Goal: Task Accomplishment & Management: Use online tool/utility

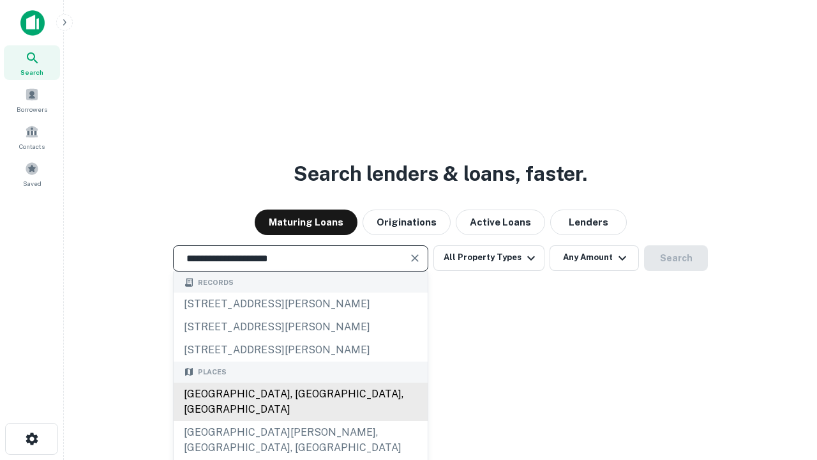
click at [300, 421] on div "[GEOGRAPHIC_DATA], [GEOGRAPHIC_DATA], [GEOGRAPHIC_DATA]" at bounding box center [301, 401] width 254 height 38
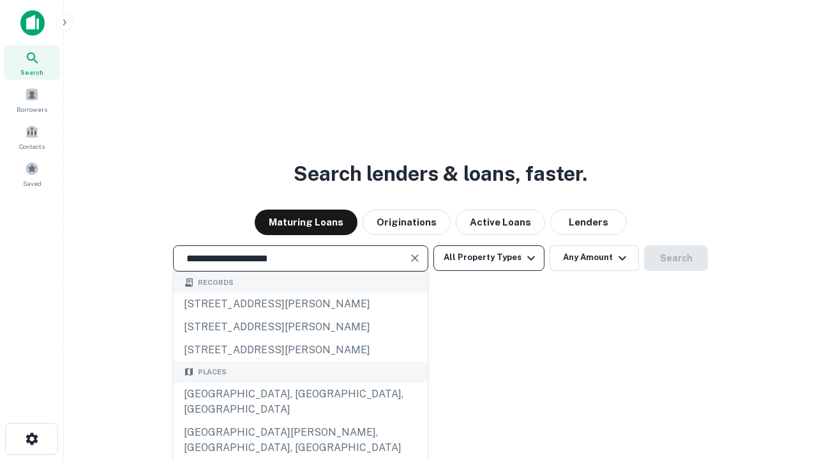
type input "**********"
click at [489, 257] on button "All Property Types" at bounding box center [488, 258] width 111 height 26
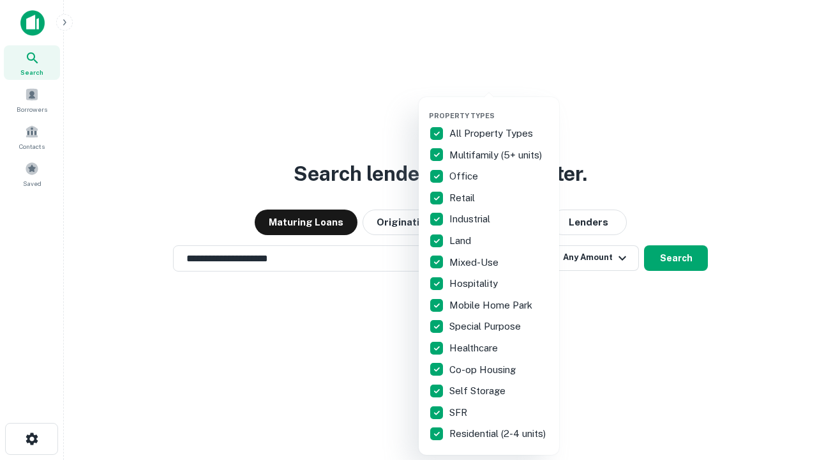
click at [499, 107] on button "button" at bounding box center [499, 107] width 140 height 1
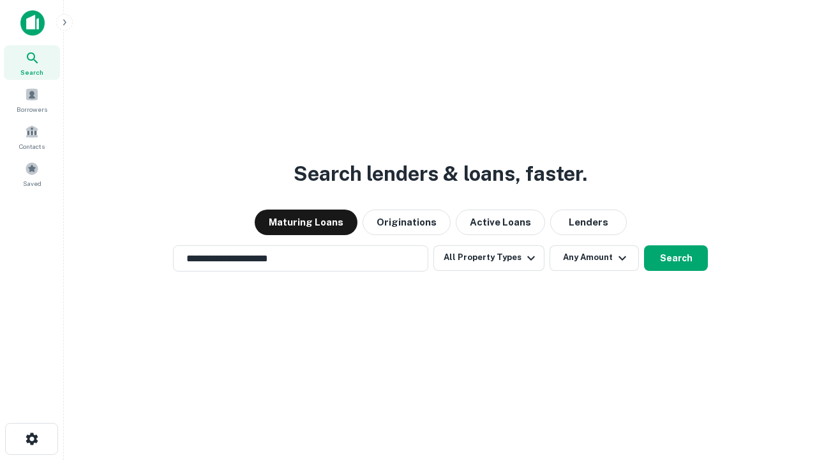
scroll to position [8, 154]
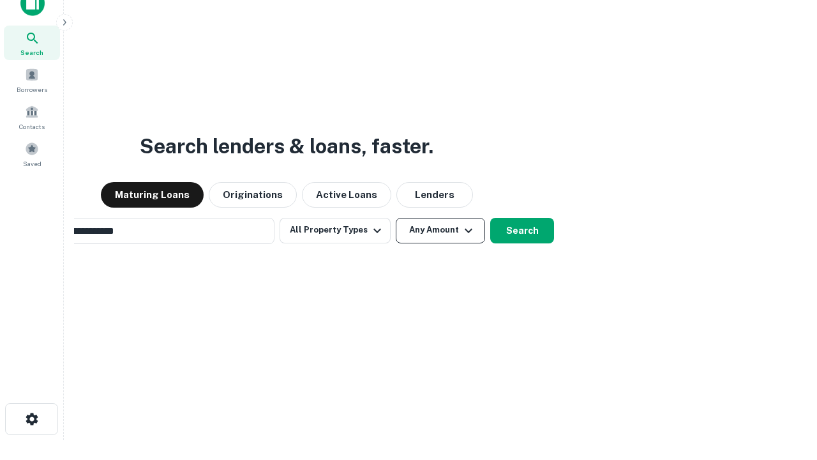
click at [396, 218] on button "Any Amount" at bounding box center [440, 231] width 89 height 26
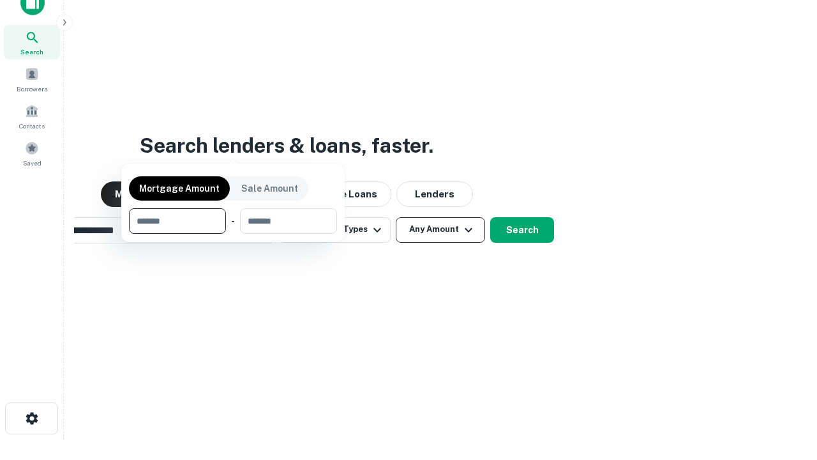
scroll to position [92, 361]
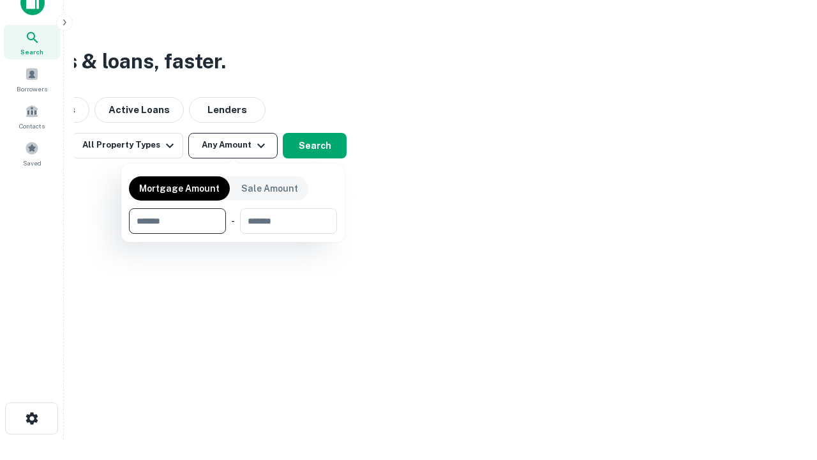
type input "*******"
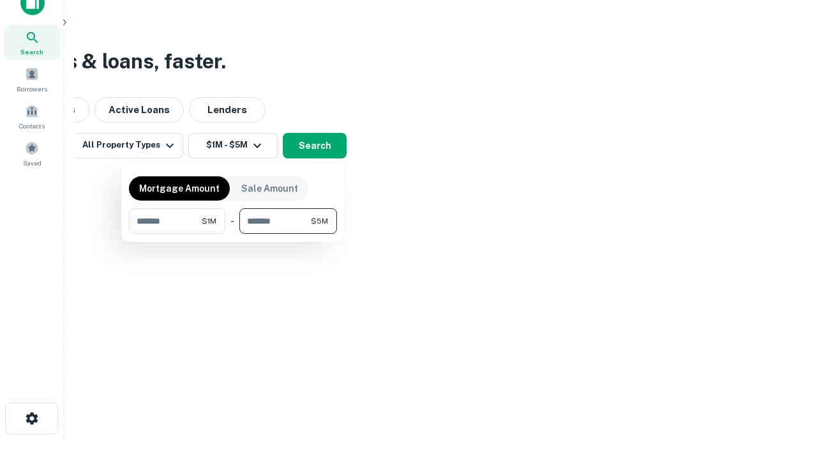
type input "*******"
click at [233, 234] on button "button" at bounding box center [233, 234] width 208 height 1
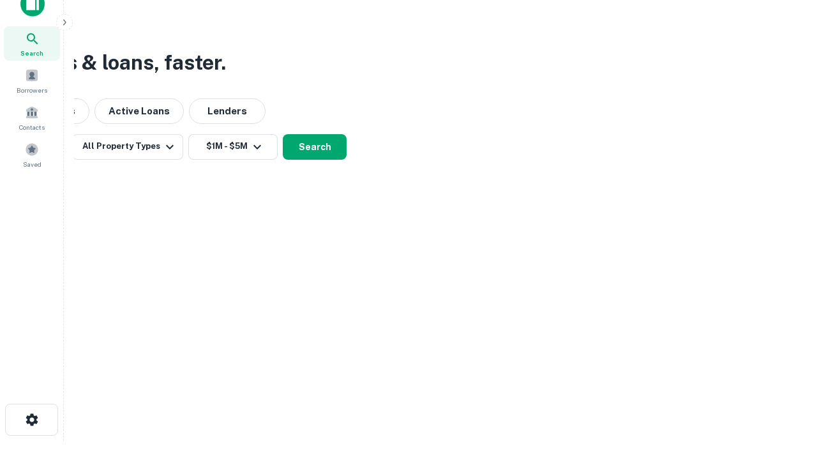
scroll to position [8, 236]
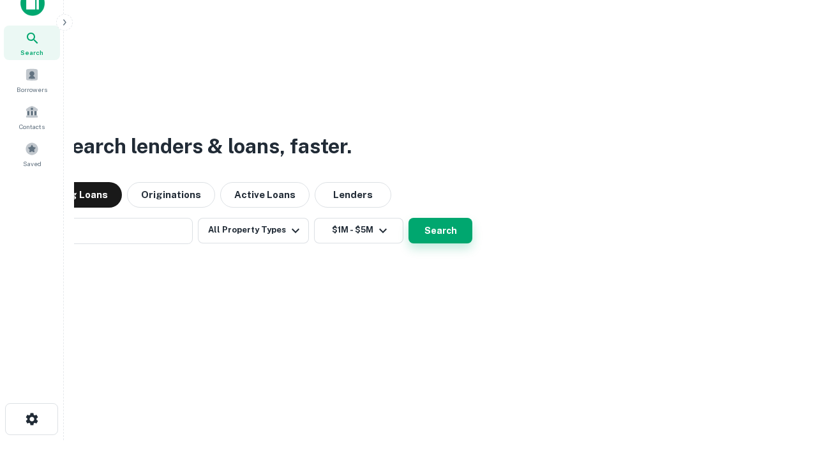
click at [409, 218] on button "Search" at bounding box center [441, 231] width 64 height 26
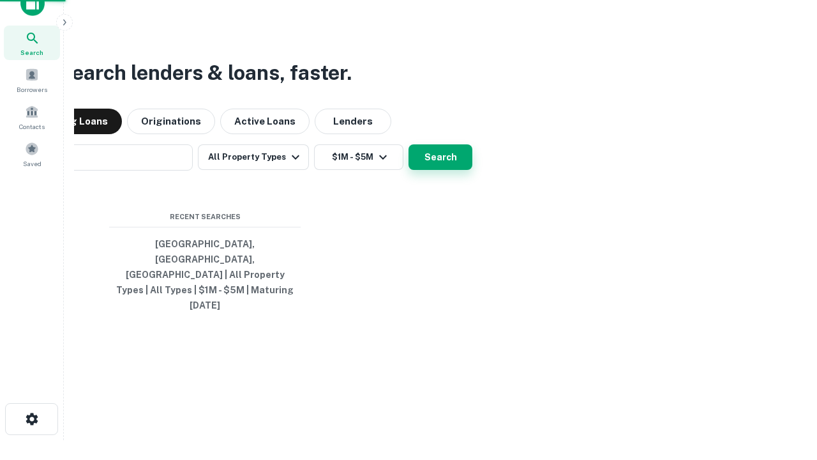
scroll to position [34, 361]
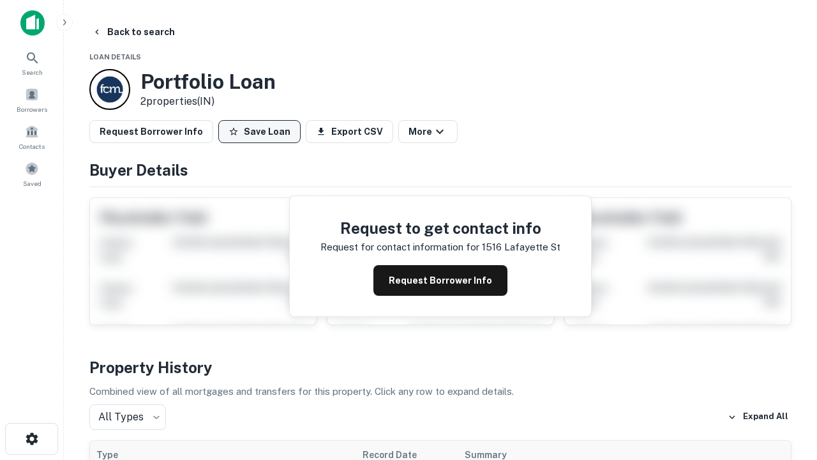
click at [259, 132] on button "Save Loan" at bounding box center [259, 131] width 82 height 23
click at [262, 132] on button "Loan Saved" at bounding box center [262, 131] width 88 height 23
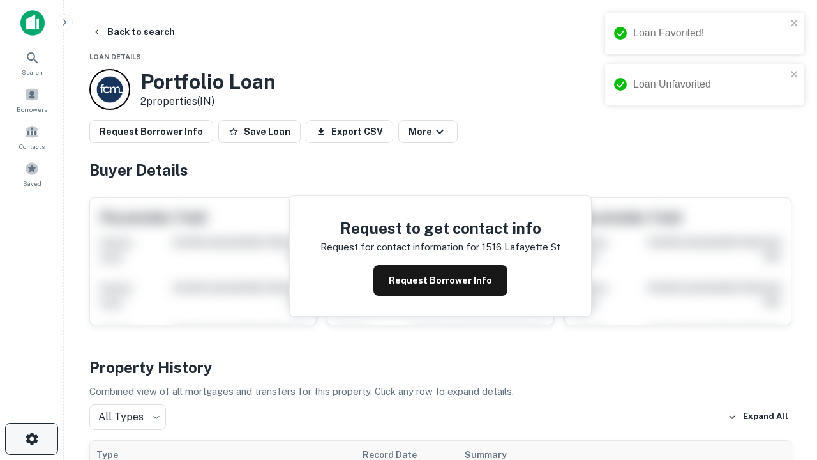
click at [31, 439] on icon "button" at bounding box center [31, 438] width 15 height 15
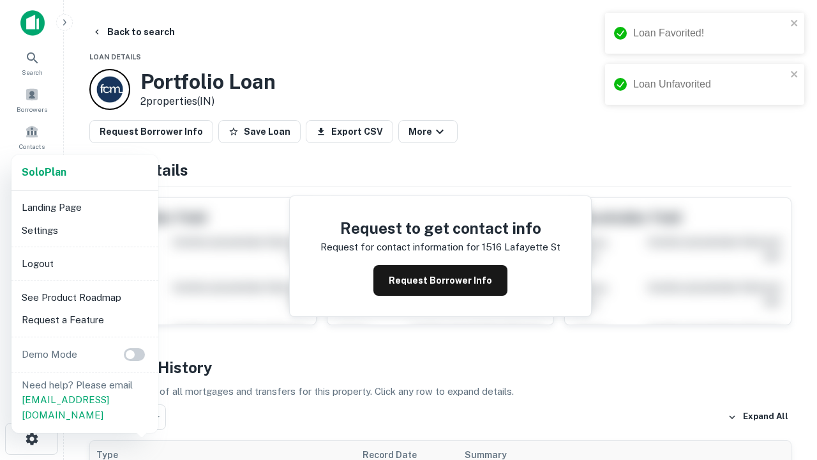
click at [84, 263] on li "Logout" at bounding box center [85, 263] width 137 height 23
